Goal: Obtain resource: Obtain resource

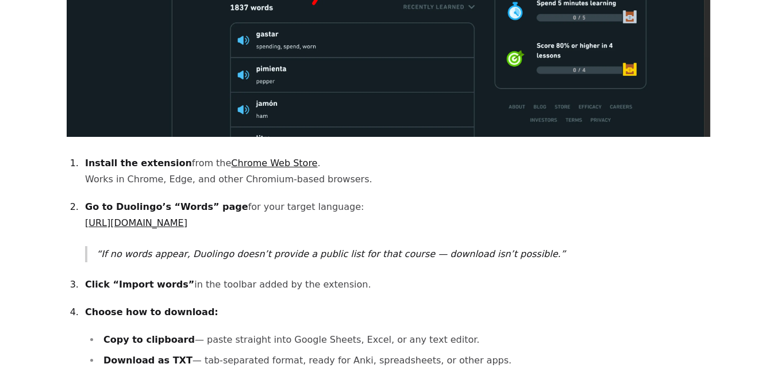
scroll to position [783, 0]
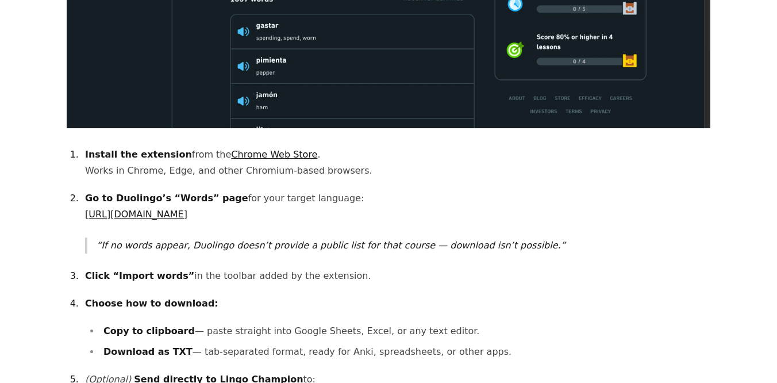
click at [231, 149] on link "Chrome Web Store" at bounding box center [274, 154] width 86 height 11
click at [127, 209] on link "[URL][DOMAIN_NAME]" at bounding box center [136, 214] width 102 height 11
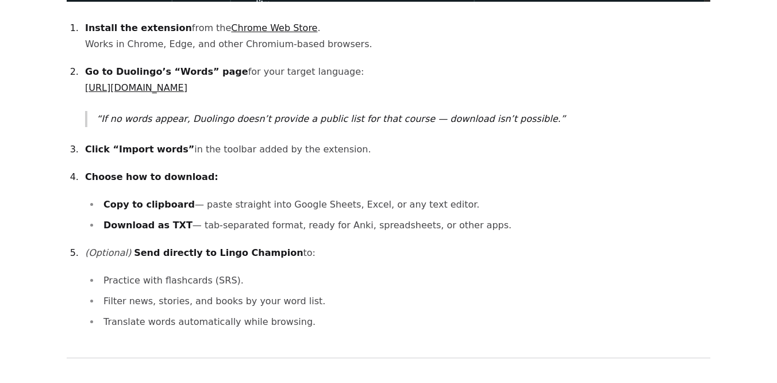
scroll to position [974, 0]
